Goal: Navigation & Orientation: Find specific page/section

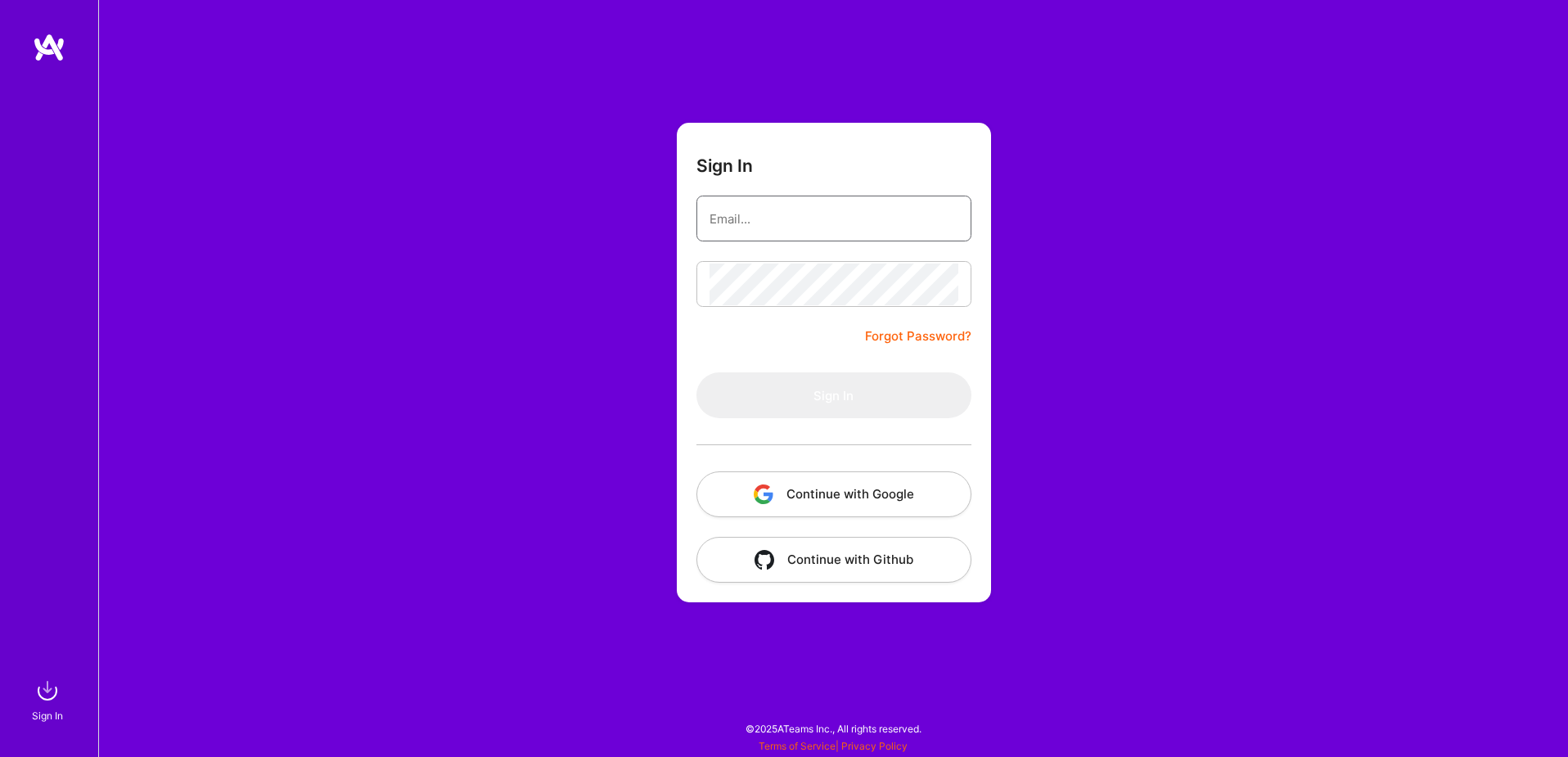
type input "[EMAIL_ADDRESS][DOMAIN_NAME]"
click at [844, 495] on button "Continue with Google" at bounding box center [834, 494] width 275 height 46
